Goal: Task Accomplishment & Management: Complete application form

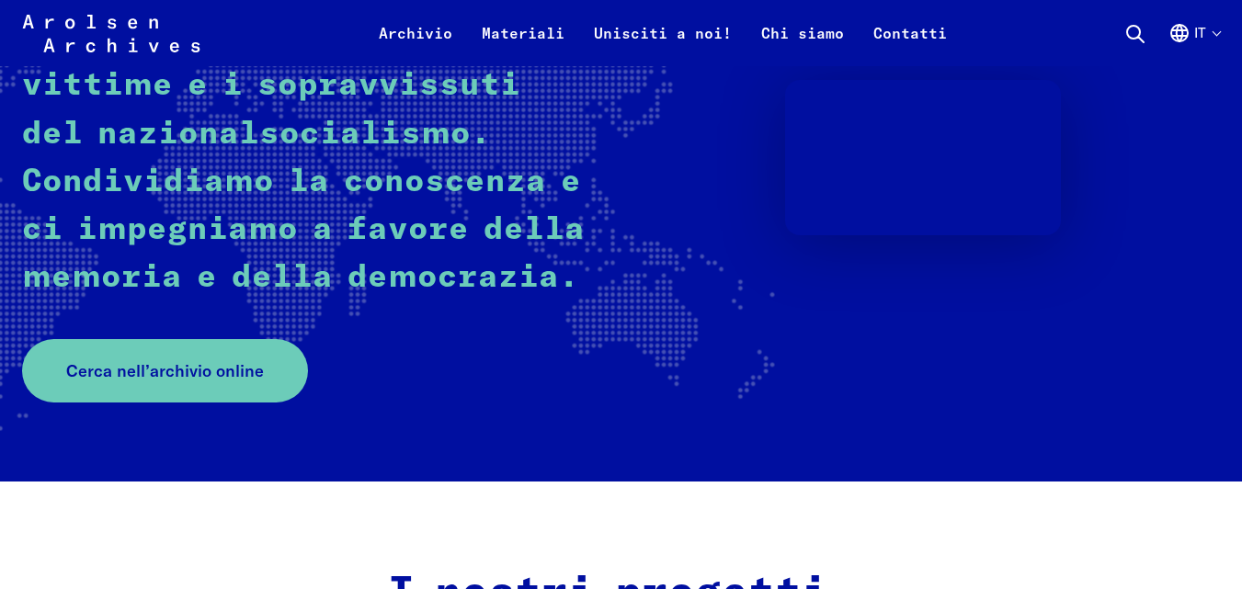
click at [0, 317] on rect at bounding box center [227, 157] width 1172 height 558
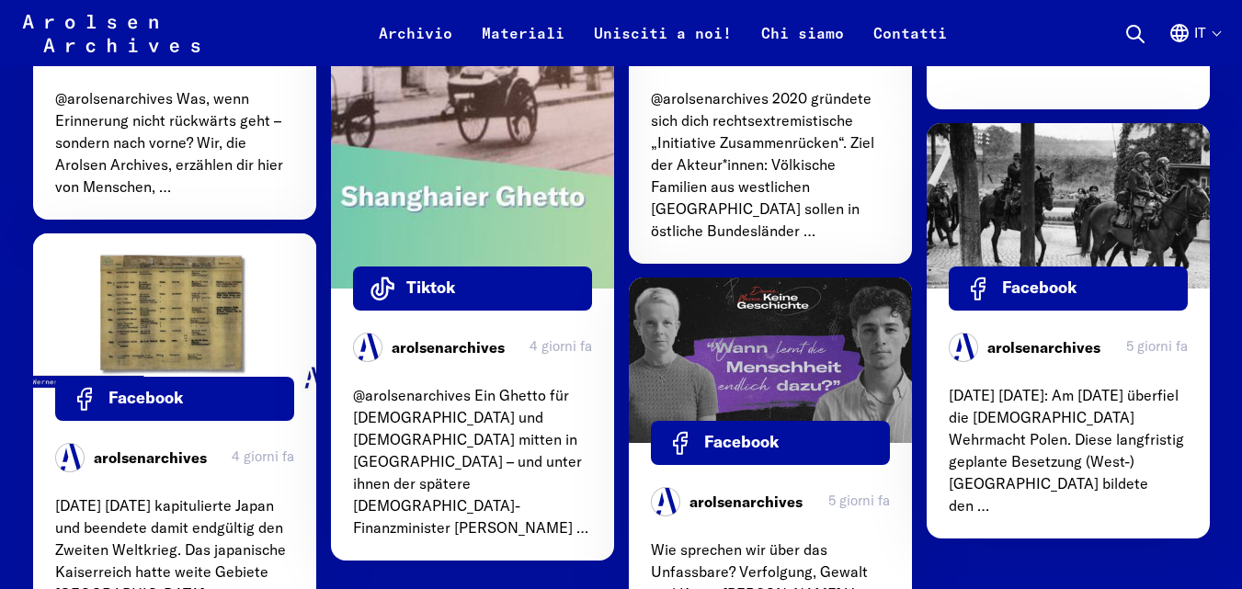
scroll to position [2942, 0]
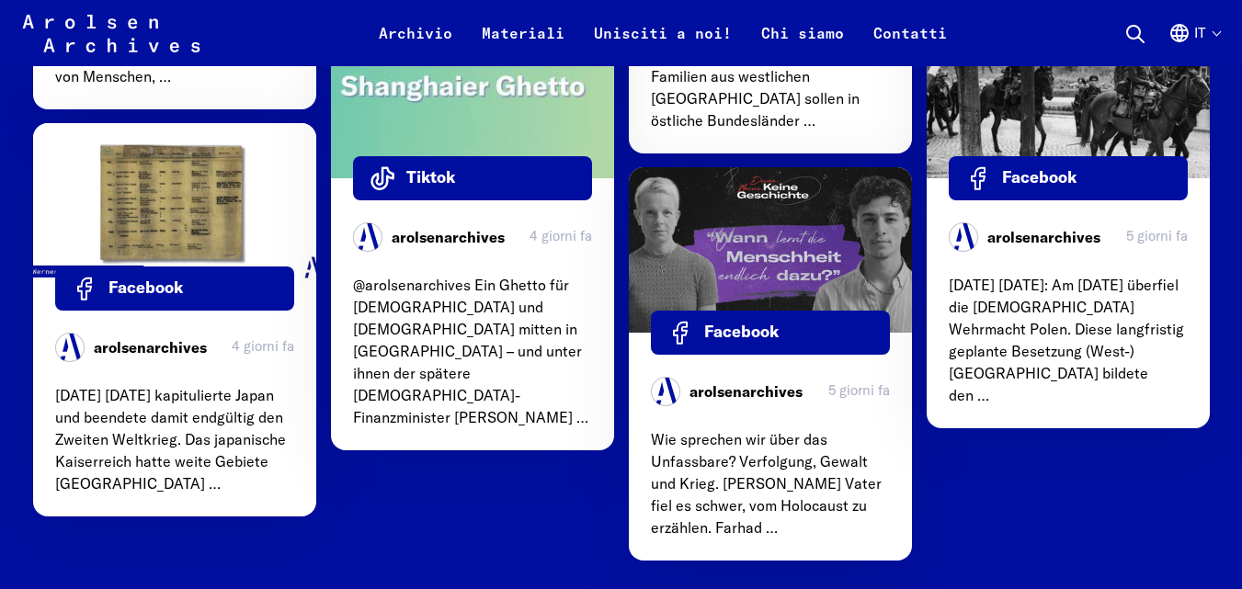
click at [485, 495] on ul "Tiktok arolsenarchives [DATE]T12:00:00+00:00 @arolsenarchives Was, wenn Erinner…" at bounding box center [621, 34] width 1177 height 1079
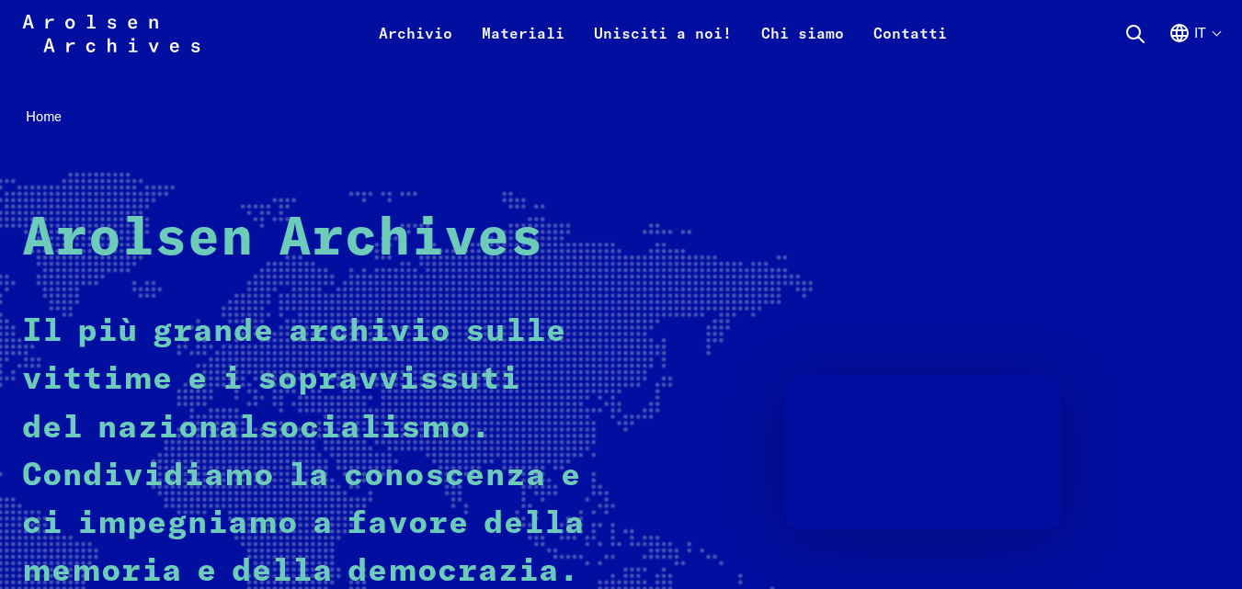
scroll to position [0, 0]
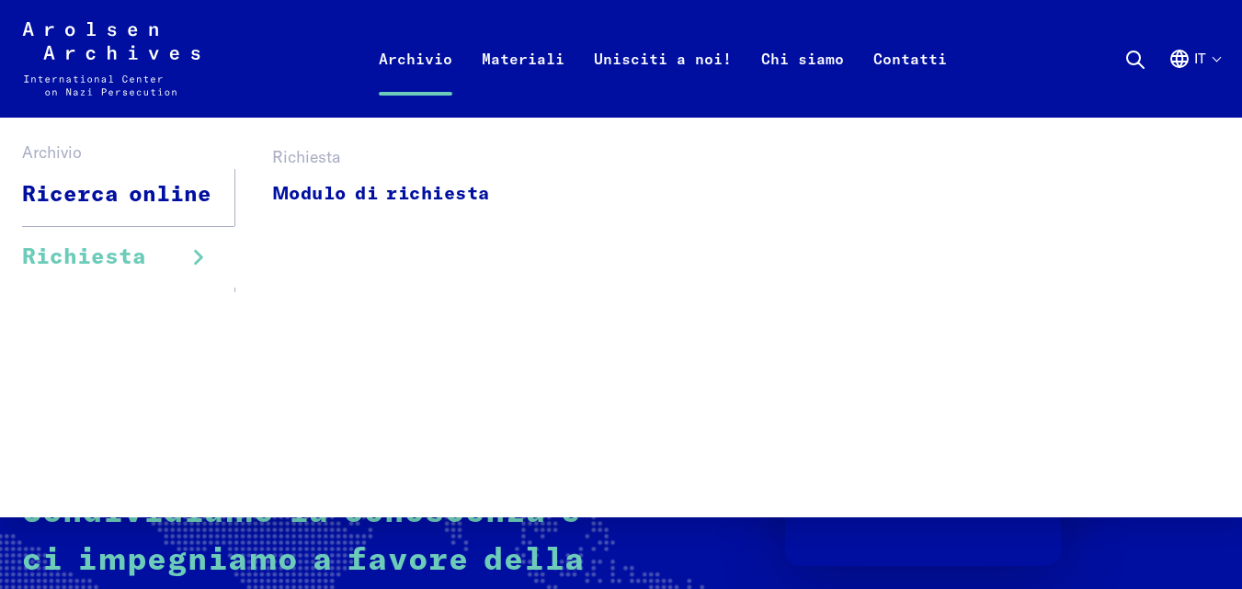
click at [176, 255] on link "Richiesta" at bounding box center [128, 257] width 213 height 62
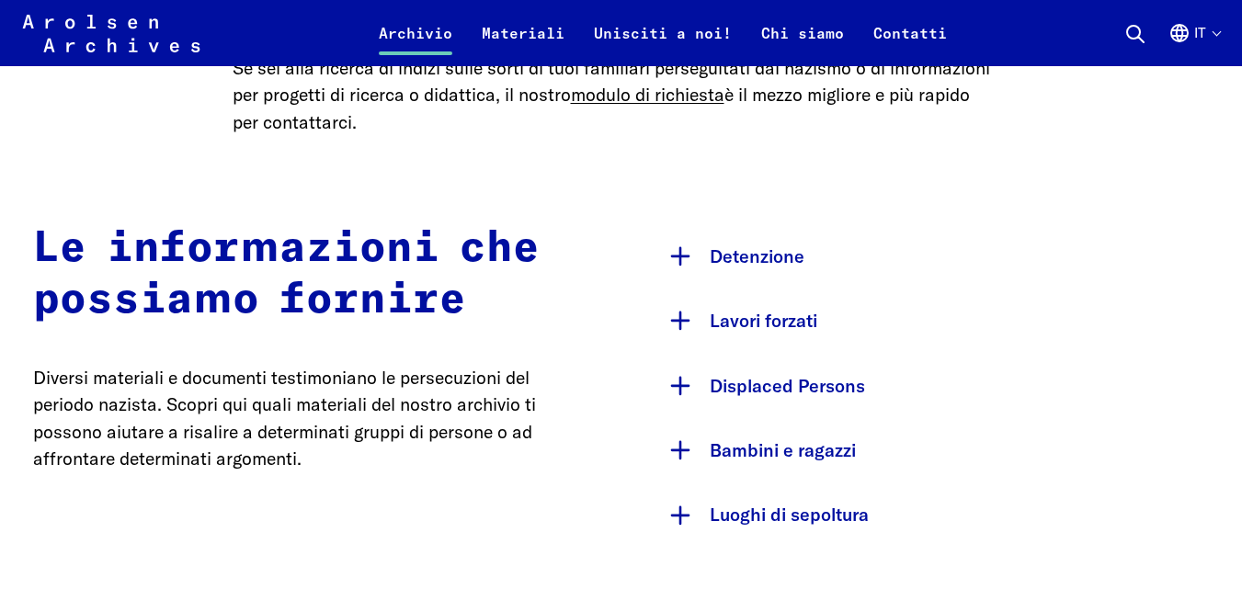
scroll to position [883, 0]
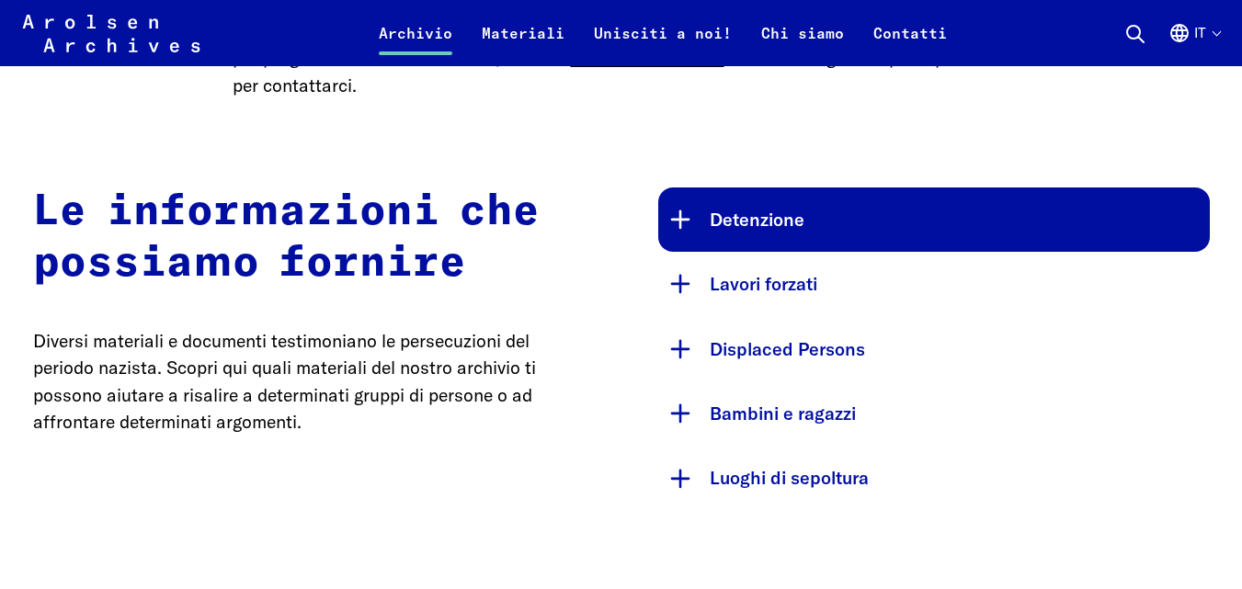
click at [681, 216] on button "Detenzione" at bounding box center [934, 220] width 552 height 64
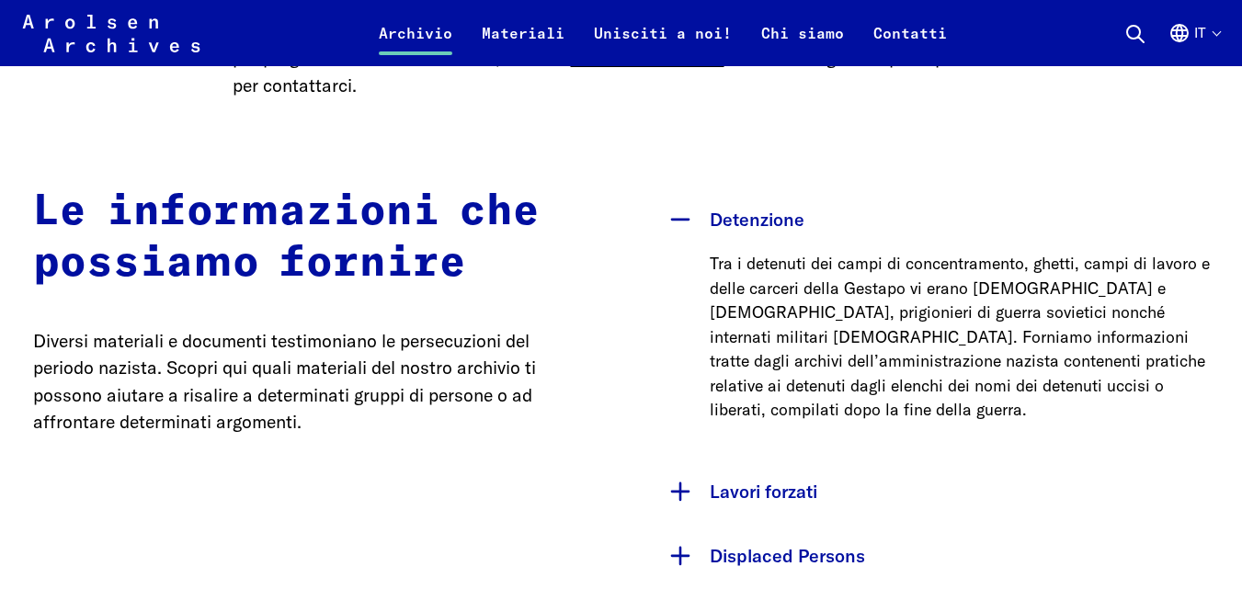
click at [869, 301] on p "Tra i detenuti dei campi di concentramento, ghetti, campi di lavoro e delle car…" at bounding box center [960, 337] width 500 height 171
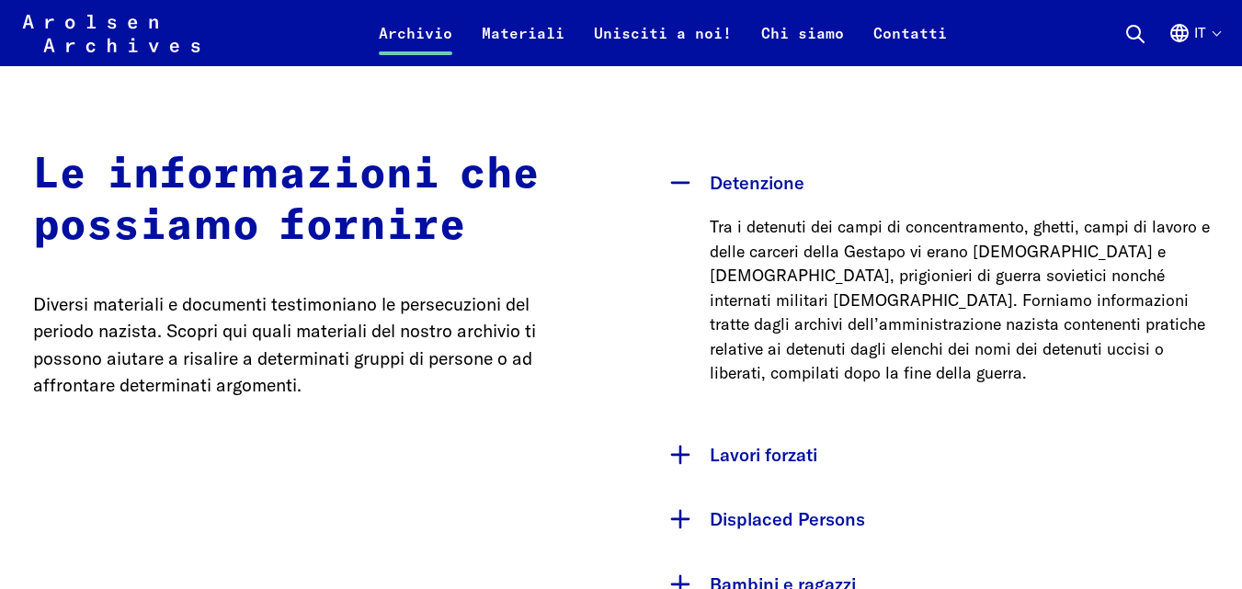
scroll to position [956, 0]
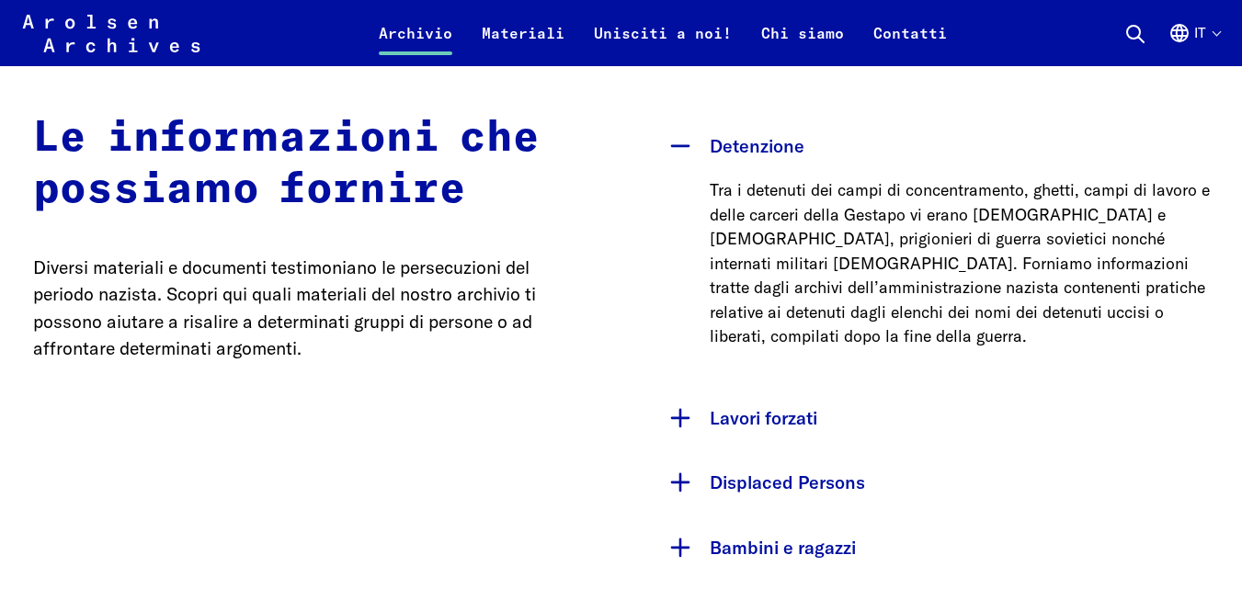
click at [576, 287] on p "Diversi materiali e documenti testimoniano le persecuzioni del periodo nazista.…" at bounding box center [309, 309] width 552 height 108
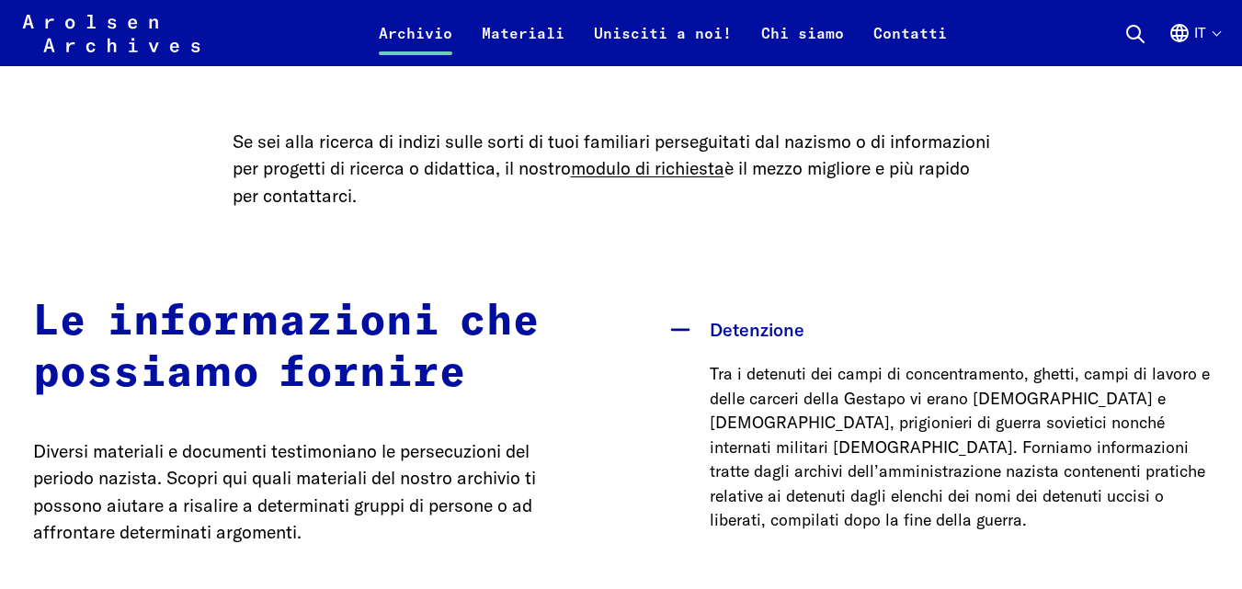
scroll to position [699, 0]
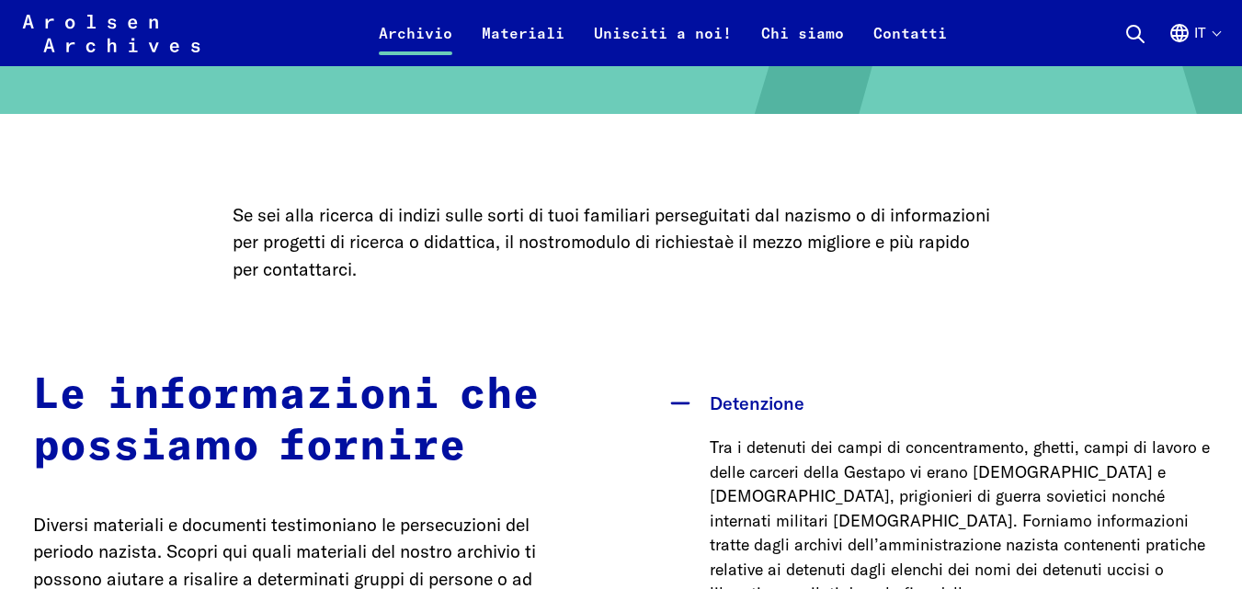
click at [627, 240] on link "modulo di richiesta" at bounding box center [648, 242] width 154 height 22
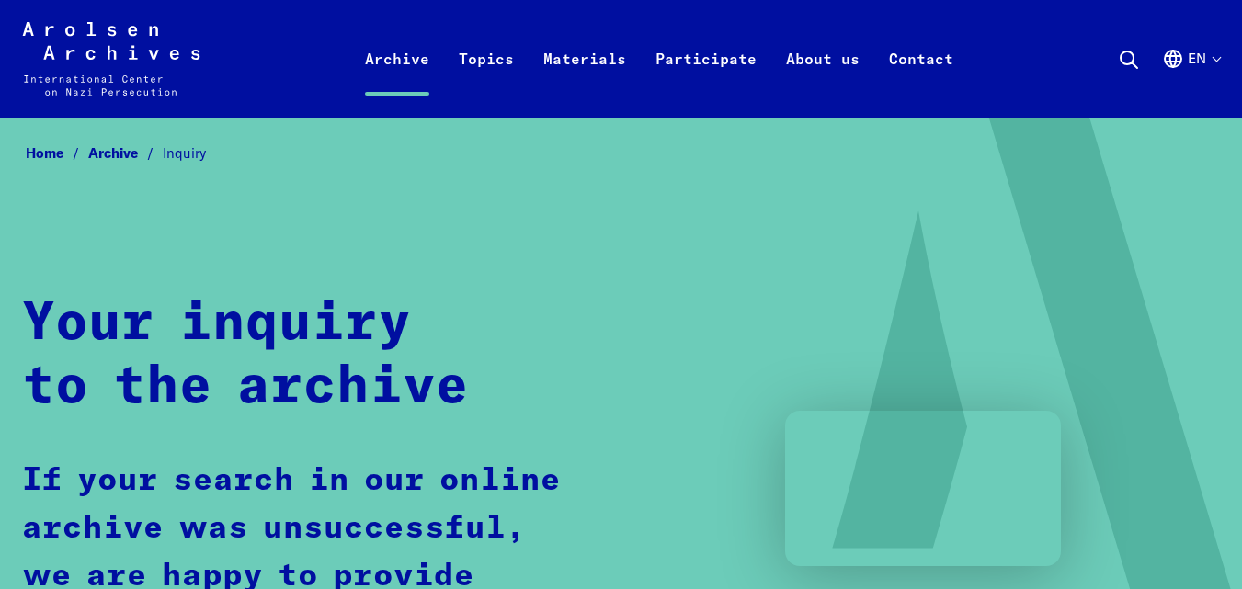
click at [407, 221] on div "Home Archive Inquiry Your inquiry to the archive If your search in our online a…" at bounding box center [621, 465] width 1198 height 651
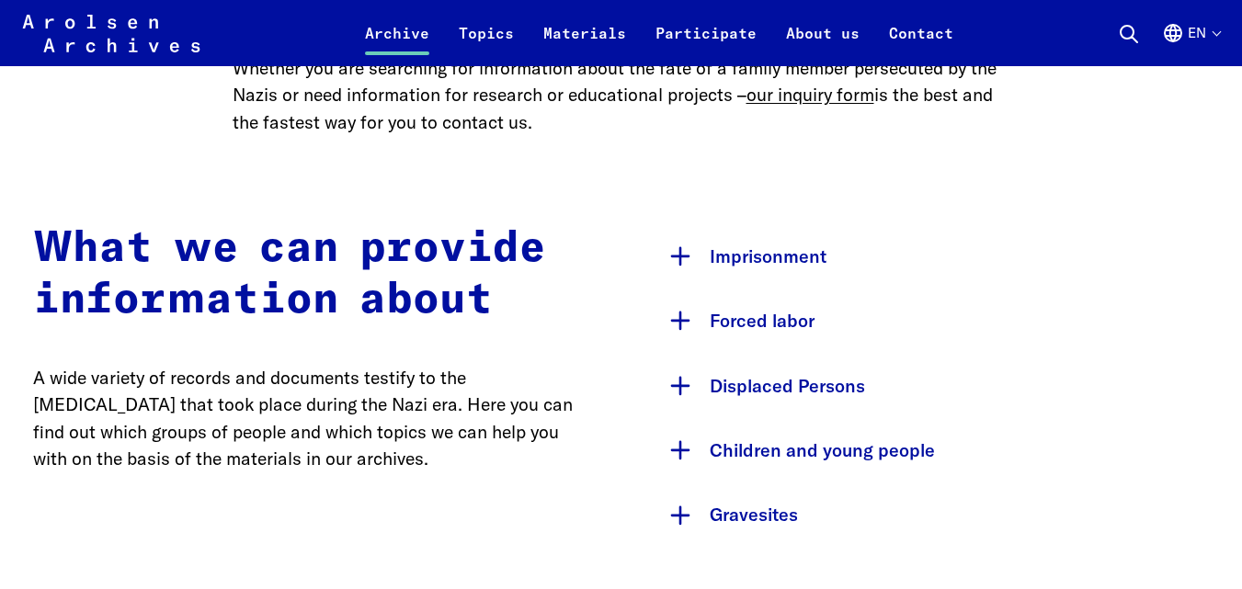
scroll to position [956, 0]
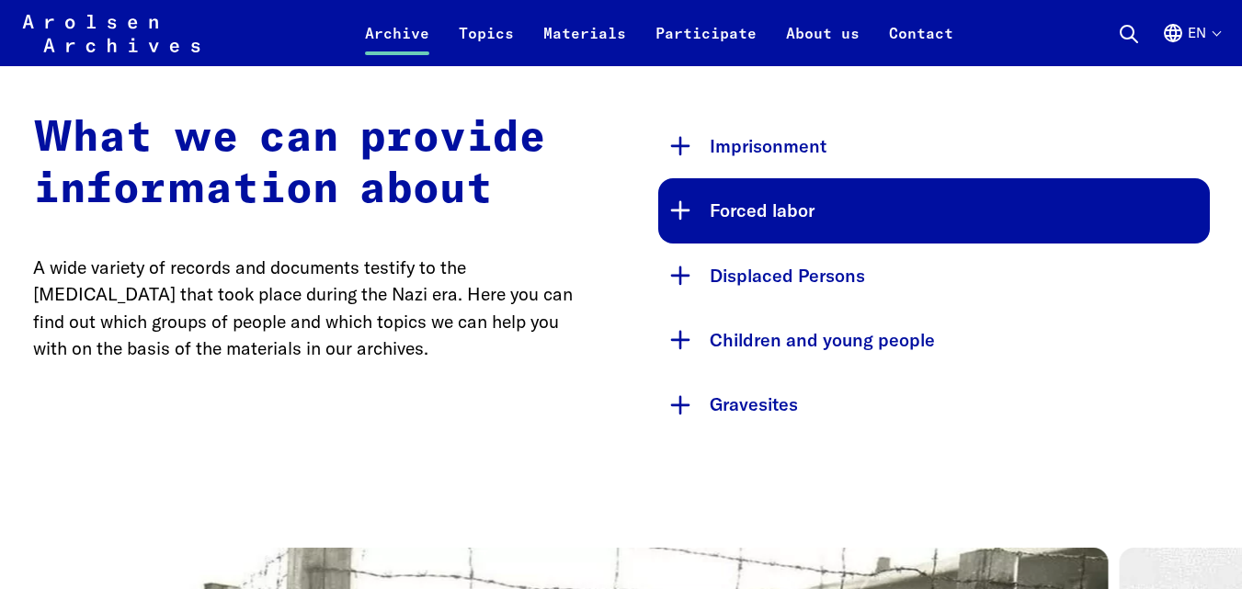
click at [678, 198] on button "Forced labor" at bounding box center [934, 210] width 552 height 64
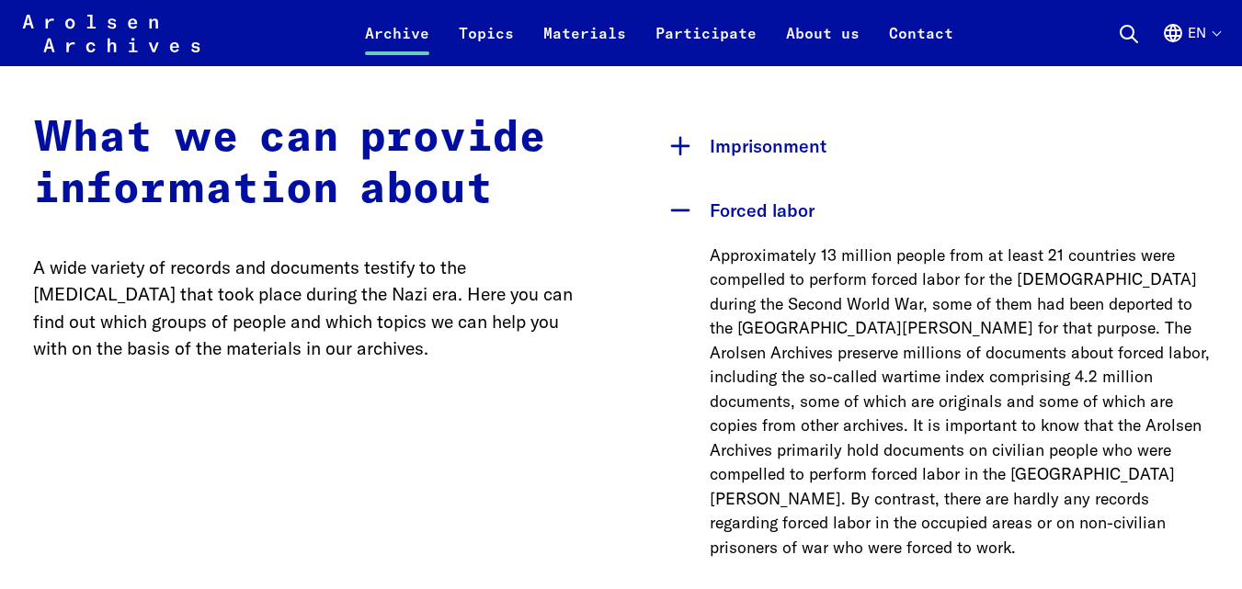
click at [828, 317] on p "Approximately 13 million people from at least 21 countries were compelled to pe…" at bounding box center [960, 402] width 500 height 317
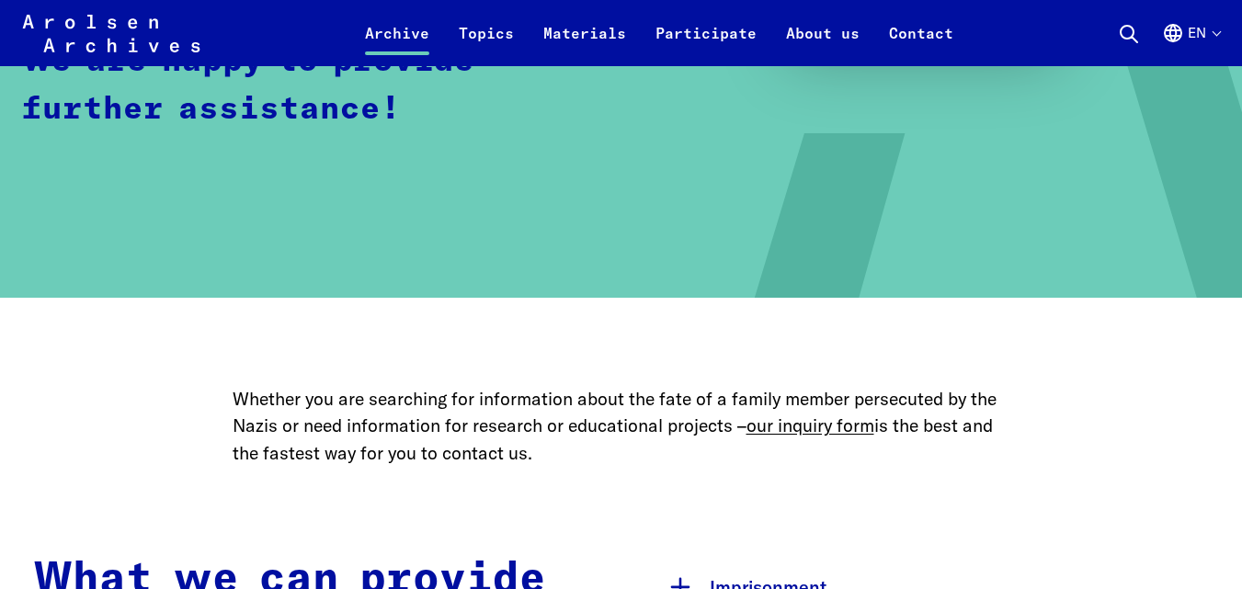
scroll to position [699, 0]
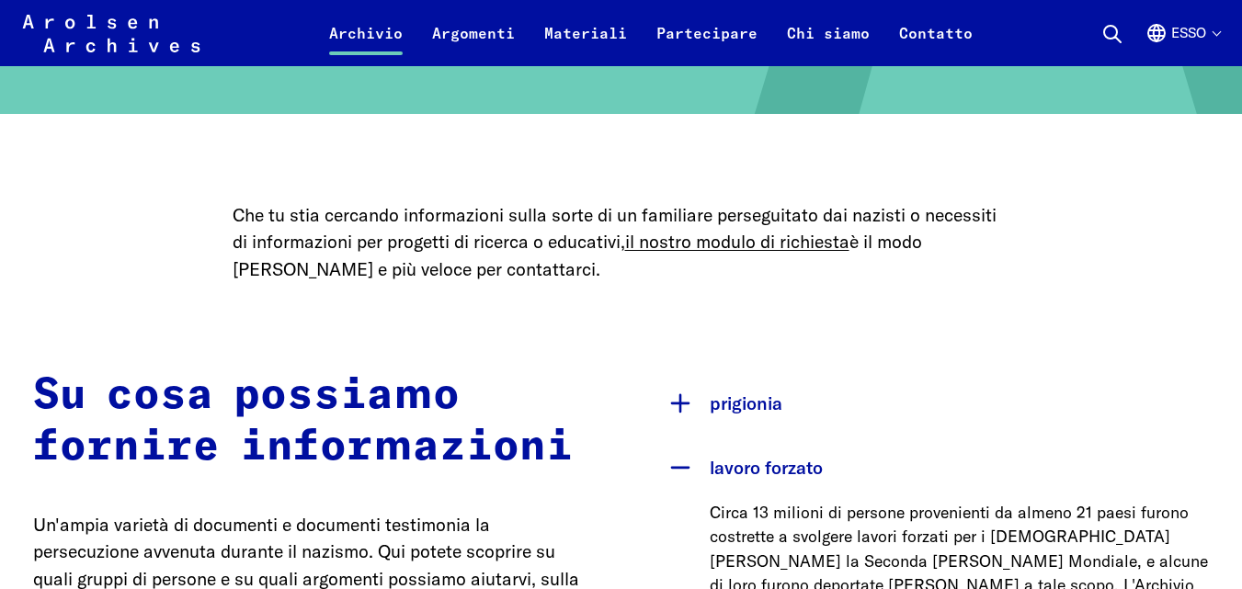
click at [336, 552] on font "Un'ampia varietà di documenti e documenti testimonia la persecuzione avvenuta d…" at bounding box center [306, 565] width 546 height 103
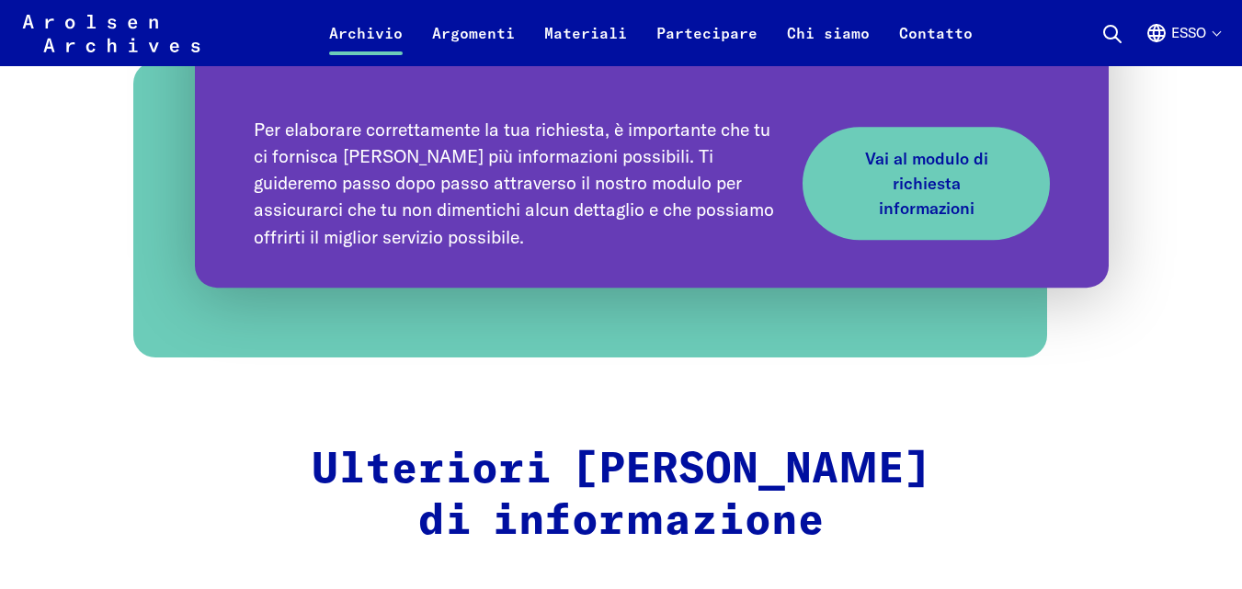
scroll to position [2537, 0]
